Goal: Task Accomplishment & Management: Use online tool/utility

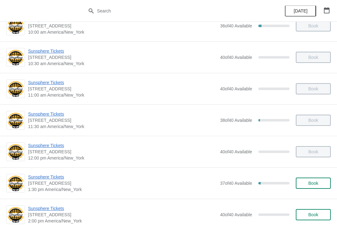
scroll to position [48, 0]
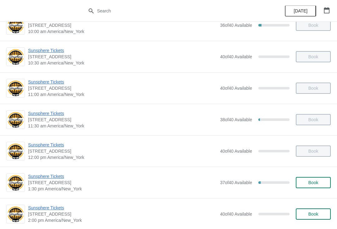
click at [320, 178] on button "Book" at bounding box center [313, 182] width 35 height 11
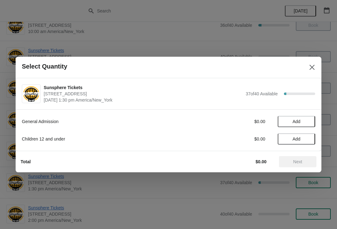
click at [305, 123] on span "Add" at bounding box center [296, 121] width 26 height 5
click at [308, 121] on icon at bounding box center [307, 122] width 7 height 7
click at [298, 158] on button "Next" at bounding box center [297, 161] width 37 height 11
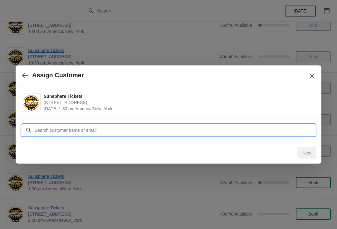
click at [270, 131] on input "Customer" at bounding box center [174, 130] width 281 height 11
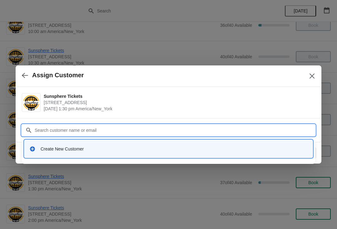
click at [117, 149] on div "Create New Customer" at bounding box center [174, 149] width 267 height 6
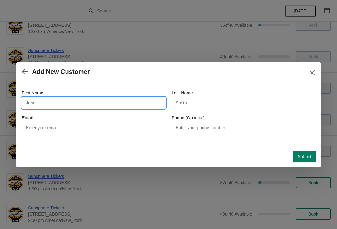
click at [96, 108] on input "First Name" at bounding box center [94, 102] width 144 height 11
type input "W"
click at [304, 145] on div "First Name W Last Name Email Phone (Optional)" at bounding box center [169, 115] width 306 height 62
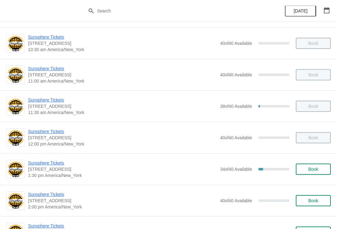
scroll to position [67, 0]
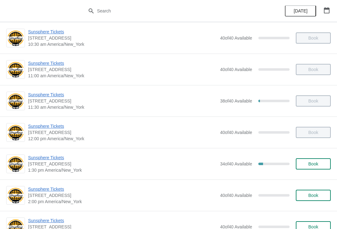
click at [308, 157] on div "Sunsphere Tickets 810 Clinch Avenue, Knoxville, TN, USA 1:30 pm America/New_Yor…" at bounding box center [179, 164] width 303 height 19
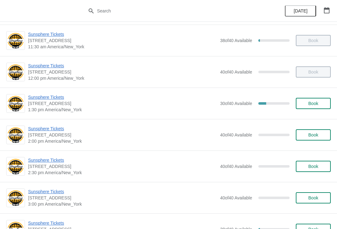
scroll to position [131, 0]
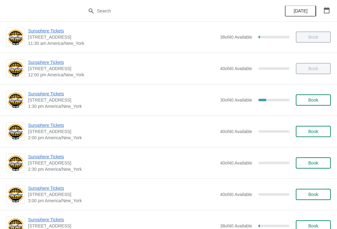
click at [320, 100] on span "Book" at bounding box center [314, 100] width 24 height 5
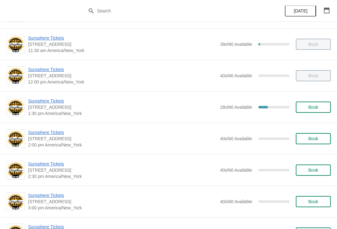
scroll to position [125, 0]
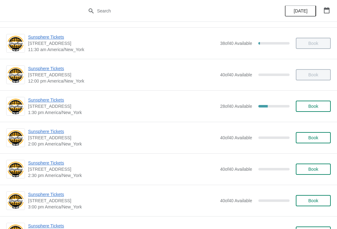
click at [54, 107] on span "[STREET_ADDRESS]" at bounding box center [122, 106] width 189 height 6
click at [57, 107] on span "[STREET_ADDRESS]" at bounding box center [122, 106] width 189 height 6
click at [56, 94] on div "Sunsphere Tickets [STREET_ADDRESS] 1:30 pm [GEOGRAPHIC_DATA]/New_York 28 of 40 …" at bounding box center [168, 107] width 337 height 32
click at [52, 100] on span "Sunsphere Tickets" at bounding box center [122, 100] width 189 height 6
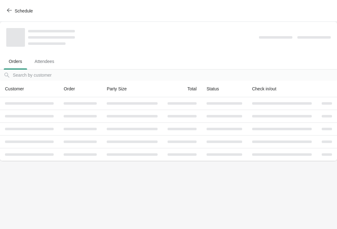
scroll to position [0, 0]
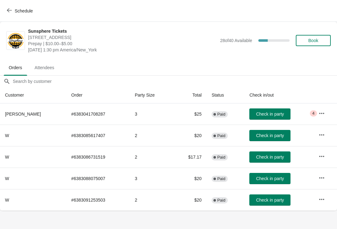
click at [278, 119] on button "Check in party" at bounding box center [269, 114] width 41 height 11
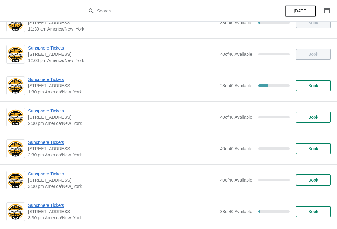
scroll to position [138, 0]
